Goal: Task Accomplishment & Management: Complete application form

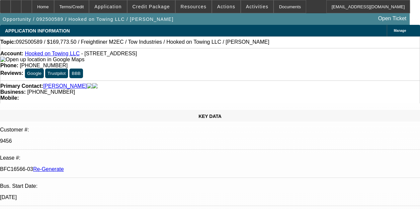
select select "3"
select select "0"
select select "2"
select select "0.1"
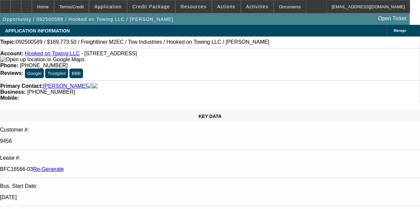
select select "4"
click at [27, 4] on icon at bounding box center [27, 4] width 0 height 0
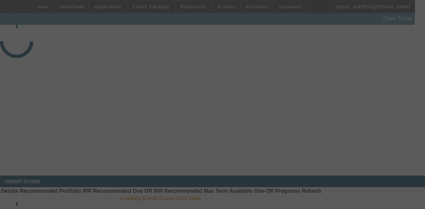
select select "3"
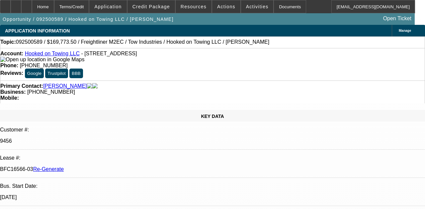
select select "0"
select select "2"
select select "0.1"
select select "4"
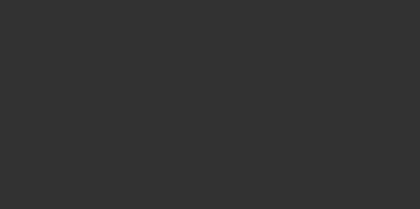
click at [296, 21] on div at bounding box center [210, 104] width 420 height 209
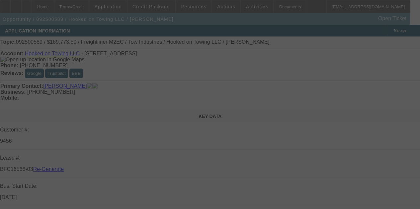
select select "3"
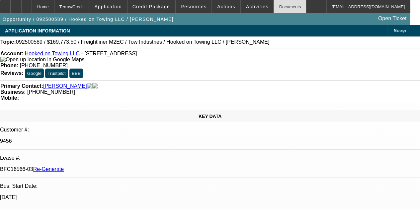
select select "0"
select select "2"
select select "0.1"
select select "4"
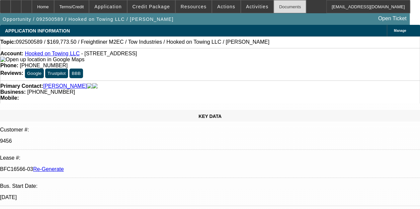
click at [273, 8] on div "Documents" at bounding box center [289, 6] width 33 height 13
click at [32, 4] on div at bounding box center [26, 6] width 11 height 13
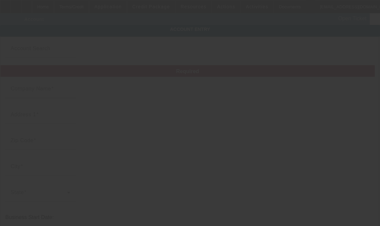
type input "Hooked on Towing LLC"
type input "[STREET_ADDRESS]"
type input "91761"
type input "Ontario"
type input "[PHONE_NUMBER]"
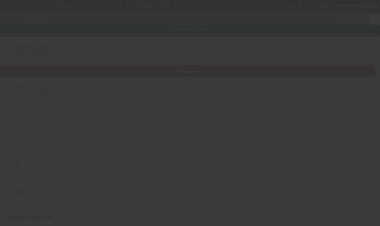
type input "hookedontowingcali@gmail.com"
type input "San Bernardino"
type input "[US_EMPLOYER_IDENTIFICATION_NUMBER]"
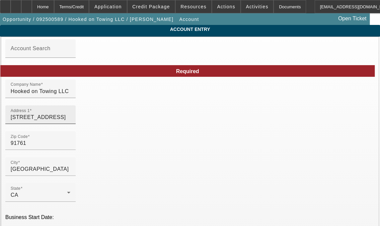
type input "9/25/2025"
click at [70, 121] on input "412 E Locust St" at bounding box center [41, 117] width 60 height 8
type input "4"
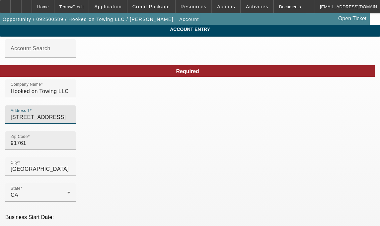
type input "515 W State St"
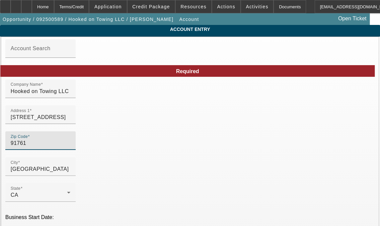
click at [54, 147] on input "91761" at bounding box center [41, 143] width 60 height 8
type input "9176"
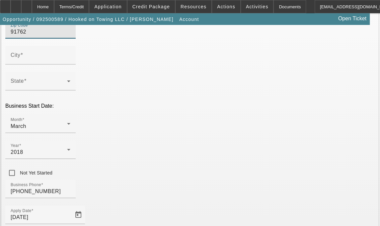
type input "91762"
type input "Ontario"
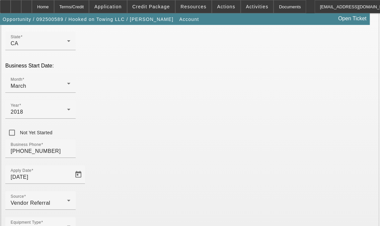
scroll to position [164, 0]
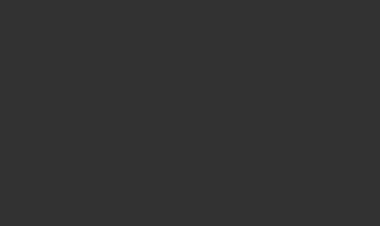
select select "3"
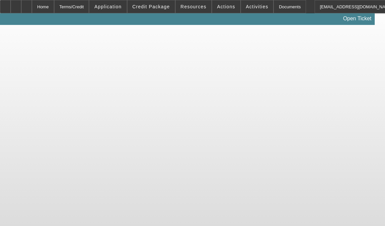
click at [353, 82] on body "Home Terms/Credit Application Credit Package Resources Actions Activities Docum…" at bounding box center [192, 113] width 385 height 226
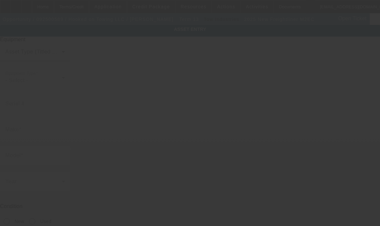
type input "[US_VEHICLE_IDENTIFICATION_NUMBER]"
type input "Freightliner"
type input "M2EC"
radio input "true"
type textarea "with"
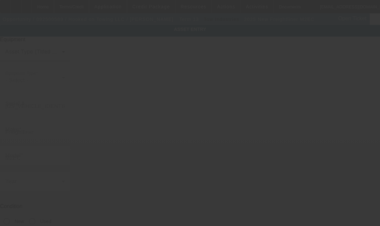
type input "[STREET_ADDRESS]"
type input "[GEOGRAPHIC_DATA]"
type input "91761"
type input "[GEOGRAPHIC_DATA]"
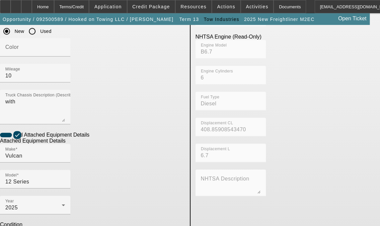
scroll to position [200, 0]
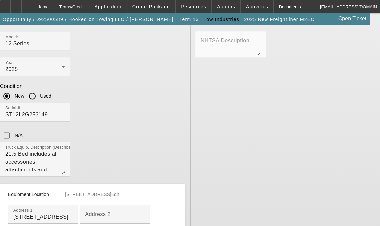
scroll to position [326, 0]
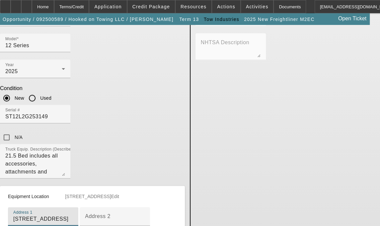
click at [73, 215] on input "[STREET_ADDRESS]" at bounding box center [43, 219] width 60 height 8
type input "4"
type input "[STREET_ADDRESS]"
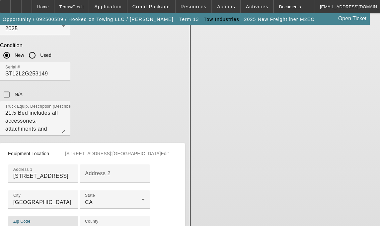
scroll to position [427, 0]
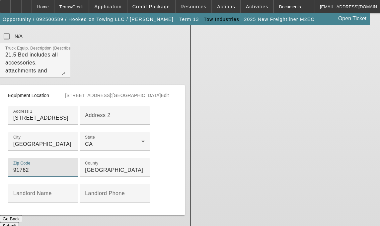
type input "91762"
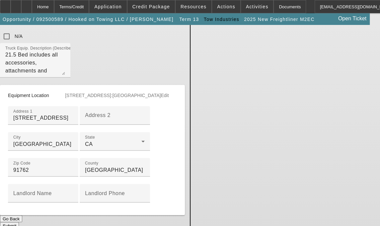
click at [19, 222] on button "Submit" at bounding box center [9, 225] width 19 height 7
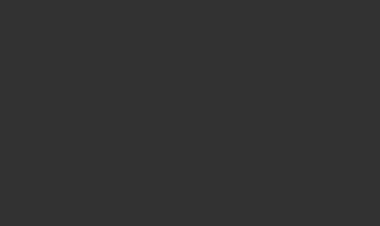
select select "3"
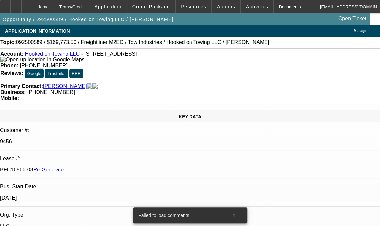
select select "0"
select select "2"
select select "0.1"
select select "4"
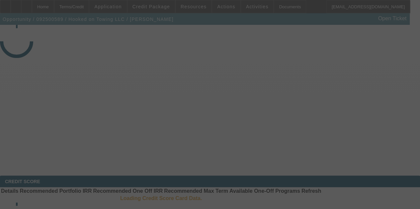
select select "3"
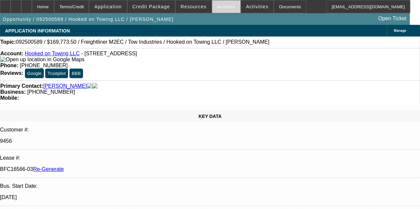
select select "0"
select select "2"
select select "0.1"
select select "4"
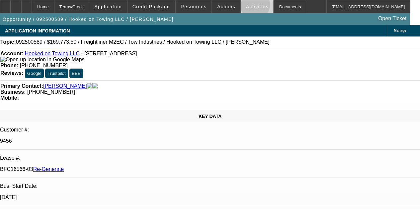
click at [246, 6] on span "Activities" at bounding box center [257, 6] width 23 height 5
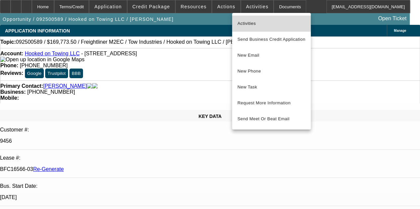
click at [246, 21] on span "Activities" at bounding box center [271, 24] width 68 height 8
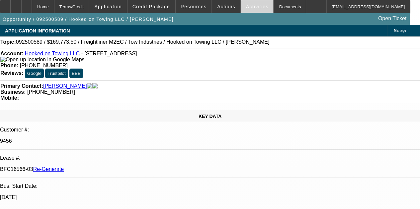
click at [246, 5] on span "Activities" at bounding box center [257, 6] width 23 height 5
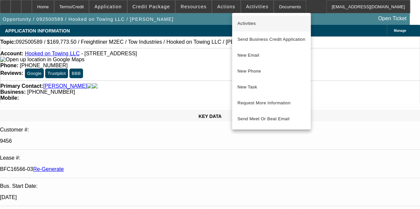
click at [244, 19] on button "Activities" at bounding box center [271, 24] width 79 height 16
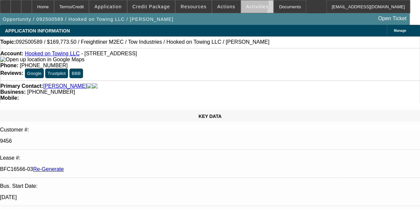
click at [246, 6] on span "Activities" at bounding box center [257, 6] width 23 height 5
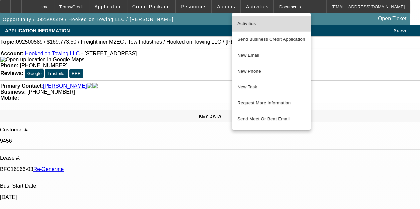
click at [244, 21] on span "Activities" at bounding box center [271, 24] width 68 height 8
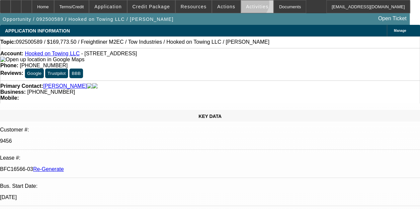
click at [246, 5] on span "Activities" at bounding box center [257, 6] width 23 height 5
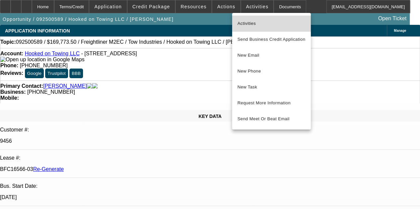
click at [245, 20] on span "Activities" at bounding box center [271, 24] width 68 height 8
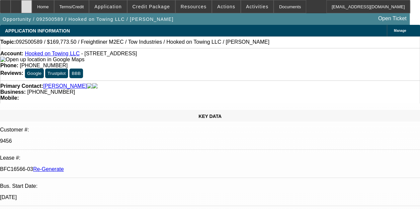
click at [27, 4] on icon at bounding box center [27, 4] width 0 height 0
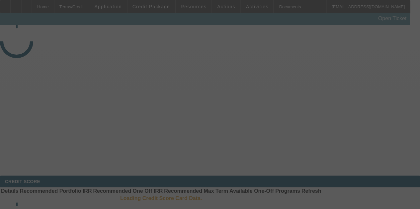
select select "3"
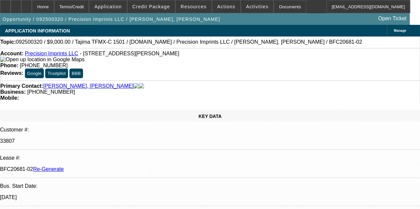
select select "0"
select select "2"
select select "0.1"
select select "4"
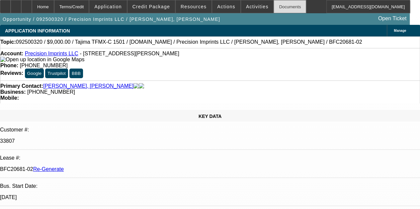
click at [273, 5] on div "Documents" at bounding box center [289, 6] width 33 height 13
click at [275, 9] on div "Documents" at bounding box center [289, 6] width 33 height 13
click at [246, 8] on span "Activities" at bounding box center [257, 6] width 23 height 5
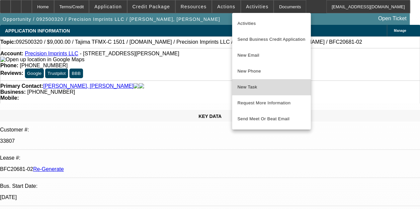
click at [251, 89] on span "New Task" at bounding box center [271, 87] width 68 height 8
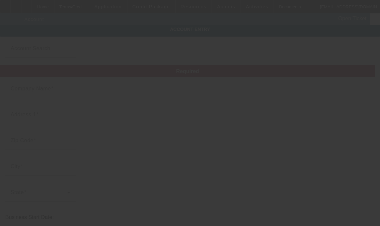
type input "Precision Imprints LLC"
type input "[STREET_ADDRESS][PERSON_NAME]"
type input "97060"
type input "[GEOGRAPHIC_DATA]"
type input "[PHONE_NUMBER]"
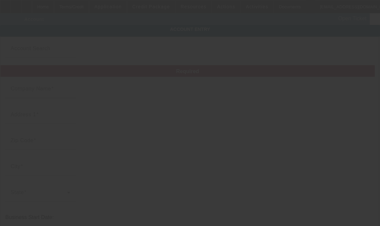
type input "Unit 65"
type input "[PERSON_NAME][EMAIL_ADDRESS][DOMAIN_NAME]"
type input "Multnomah"
type input "991807044"
type input "9/15/2025"
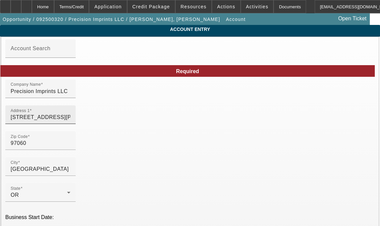
click at [70, 121] on input "[STREET_ADDRESS][PERSON_NAME]" at bounding box center [41, 117] width 60 height 8
type input "23200 NE Sandy Blvd Unit 65"
type input "U"
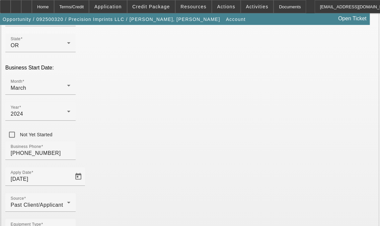
scroll to position [164, 0]
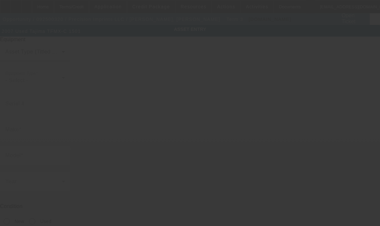
type input "5321"
type input "Tajima"
type input "TFMX-C 1501"
radio input "true"
type input "[STREET_ADDRESS][PERSON_NAME]"
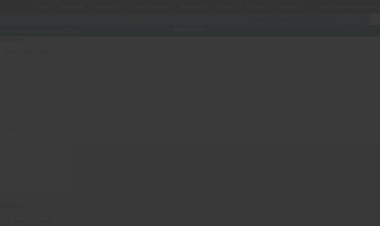
type input "Unit 65"
type input "[GEOGRAPHIC_DATA]"
type input "97060"
type input "Multnomah"
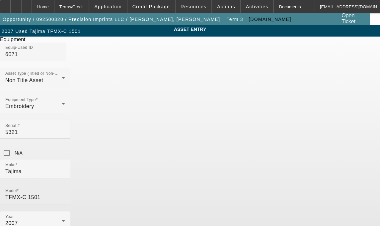
click at [65, 193] on input "TFMX-C 1501" at bounding box center [35, 197] width 60 height 8
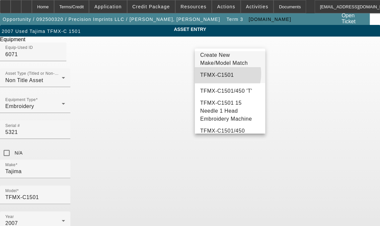
click at [216, 77] on span "TFMX-C1501" at bounding box center [217, 75] width 34 height 6
type input "TFMX-C1501"
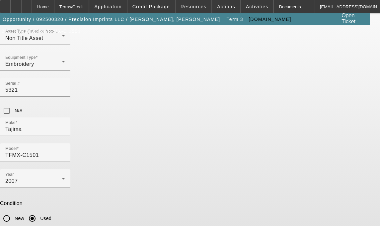
scroll to position [51, 0]
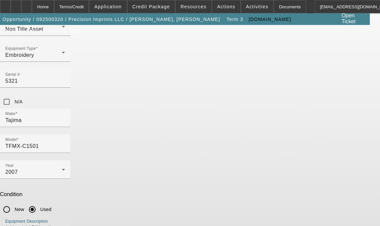
type textarea "1 Head / 15 Needle Embroidery Machine includes Wide Angle Cap Frames, Wide Cap …"
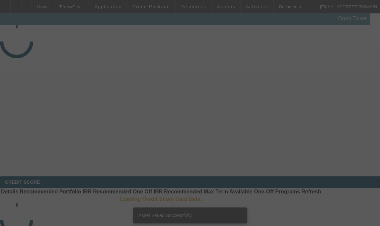
select select "3"
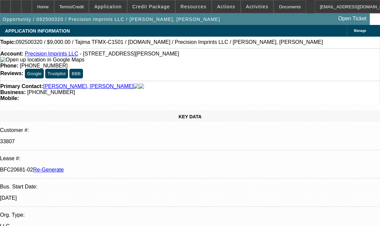
select select "0"
select select "2"
select select "0.1"
select select "4"
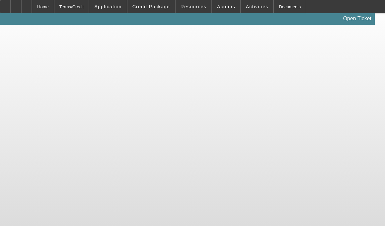
drag, startPoint x: 171, startPoint y: 136, endPoint x: 160, endPoint y: 133, distance: 11.2
click at [160, 133] on body "Home Terms/Credit Application Credit Package Resources Actions Activities Docum…" at bounding box center [192, 113] width 385 height 226
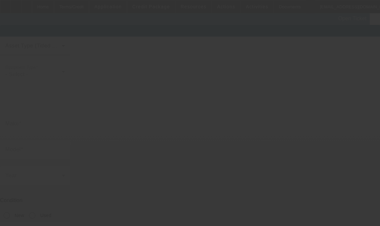
scroll to position [25, 0]
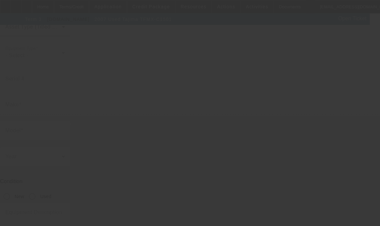
type input "5321"
type input "Tajima"
type input "TFMX-C1501"
radio input "true"
type textarea "1 Head / 15 Needle Embroidery Machine includes Wide Angle Cap Frames, Wide Cap …"
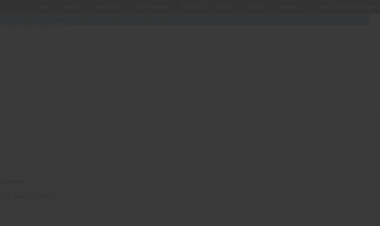
type input "[STREET_ADDRESS][PERSON_NAME]"
type input "Unit 65"
type input "[GEOGRAPHIC_DATA]"
type input "97060"
type input "Multnomah"
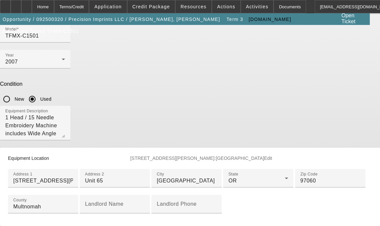
scroll to position [163, 0]
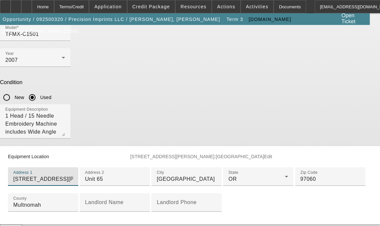
click at [73, 175] on input "[STREET_ADDRESS][PERSON_NAME]" at bounding box center [43, 179] width 60 height 8
type input "[STREET_ADDRESS][PERSON_NAME]"
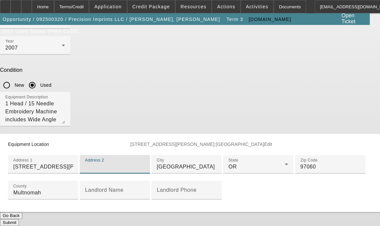
scroll to position [277, 0]
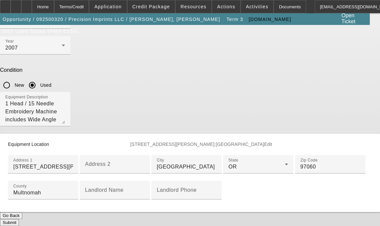
click at [19, 219] on button "Submit" at bounding box center [9, 222] width 19 height 7
